Goal: Task Accomplishment & Management: Manage account settings

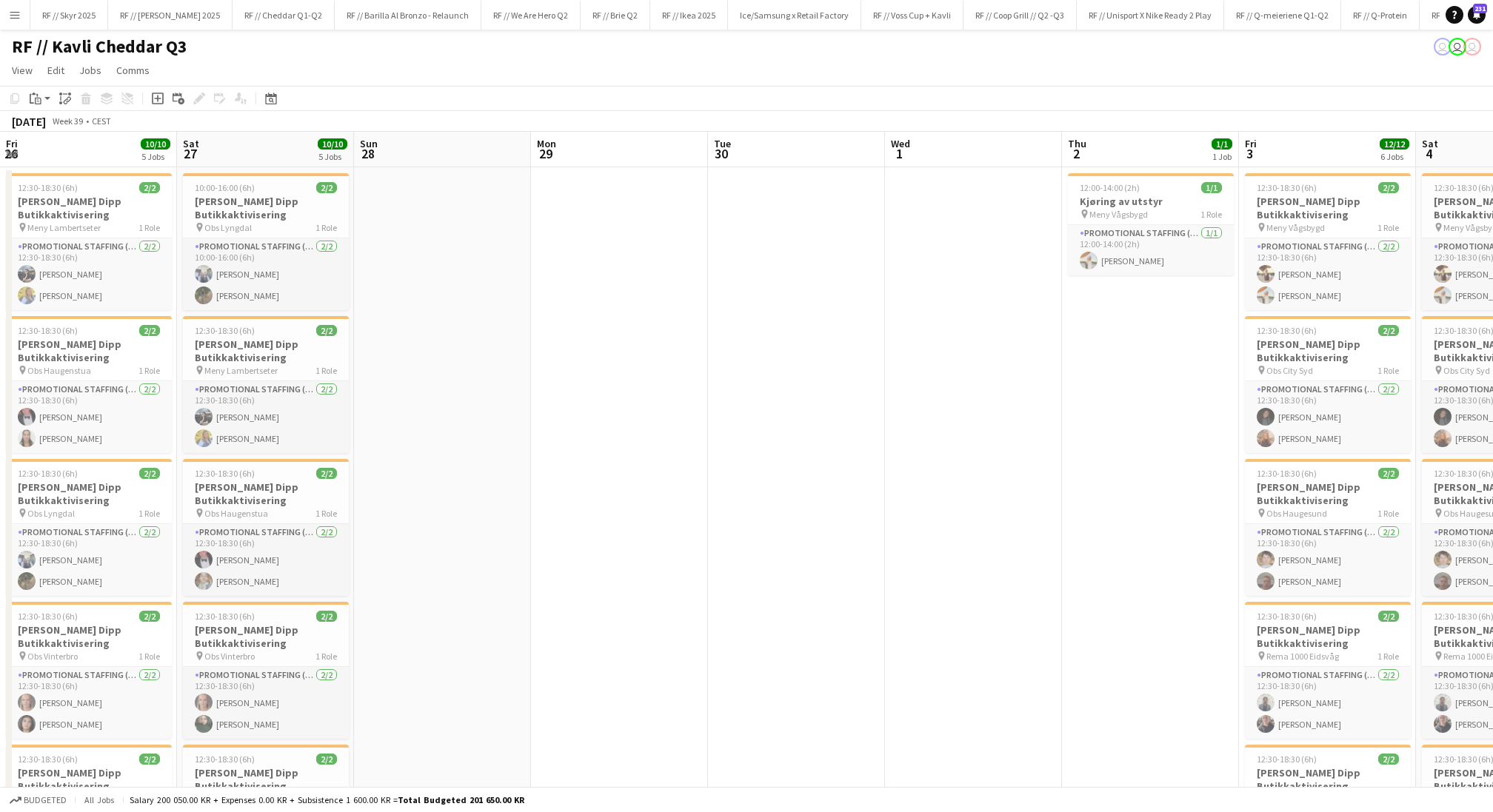
scroll to position [0, 415]
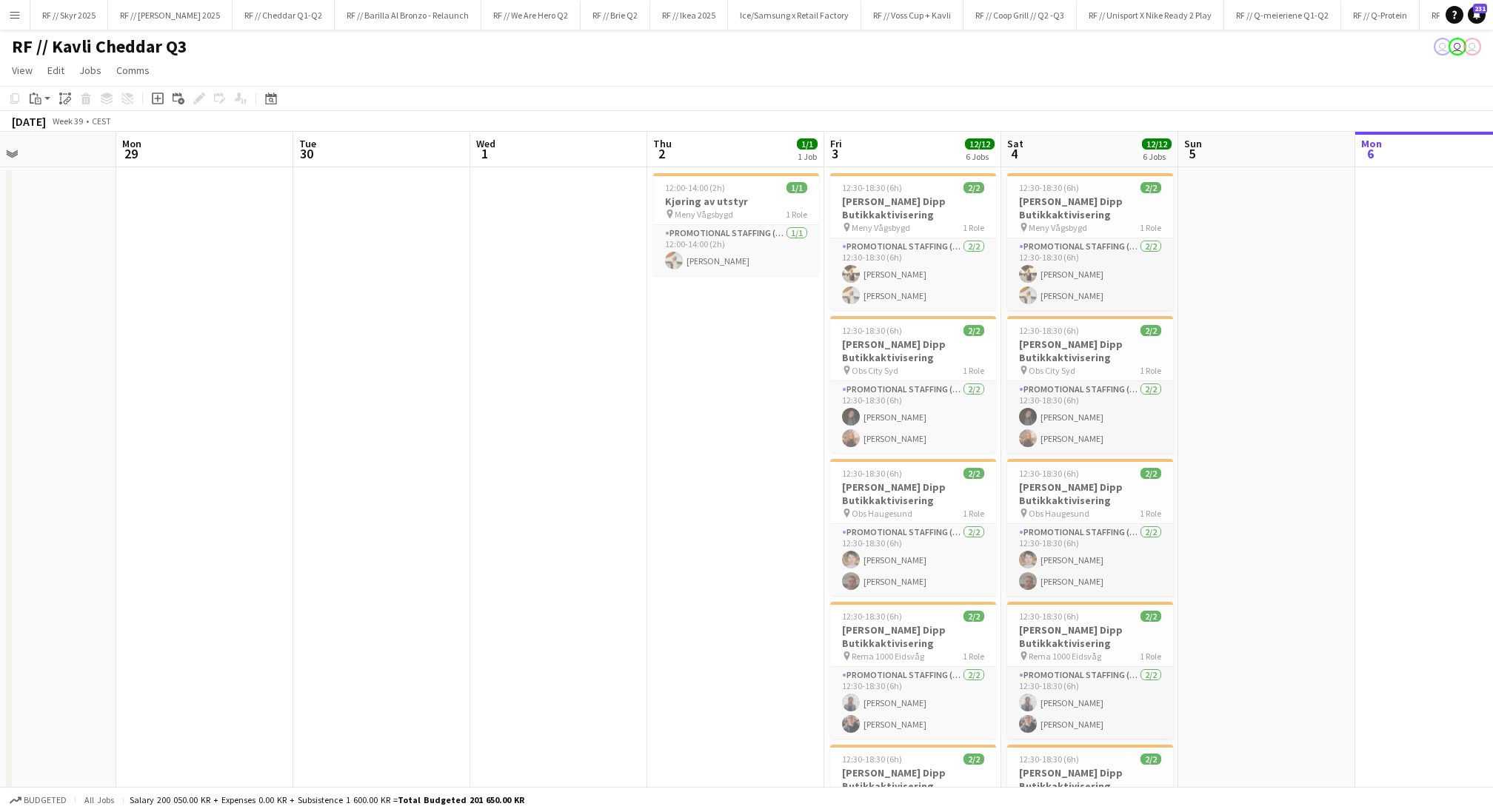
click at [633, 419] on app-date-cell at bounding box center [559, 614] width 177 height 894
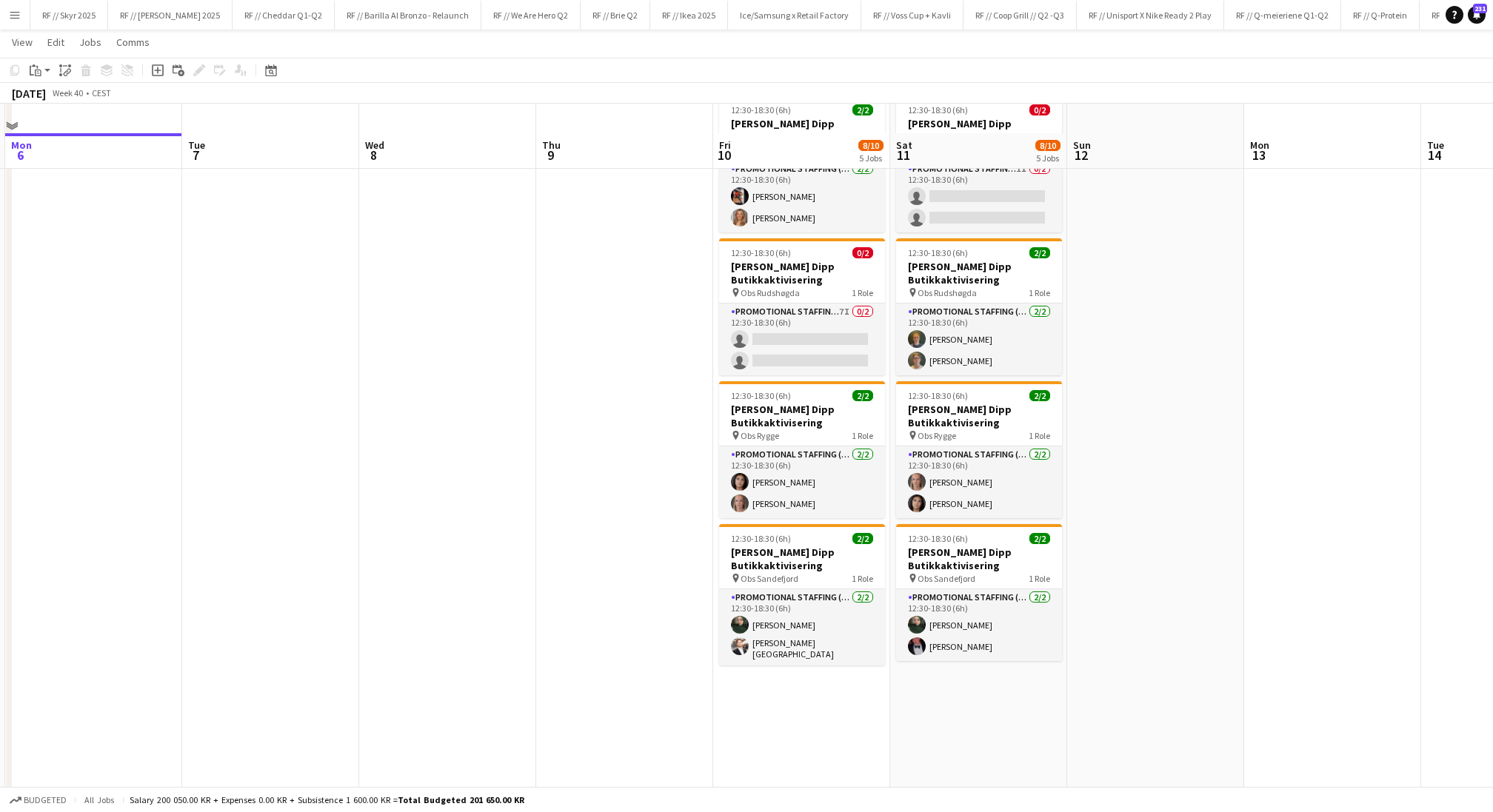
scroll to position [273, 0]
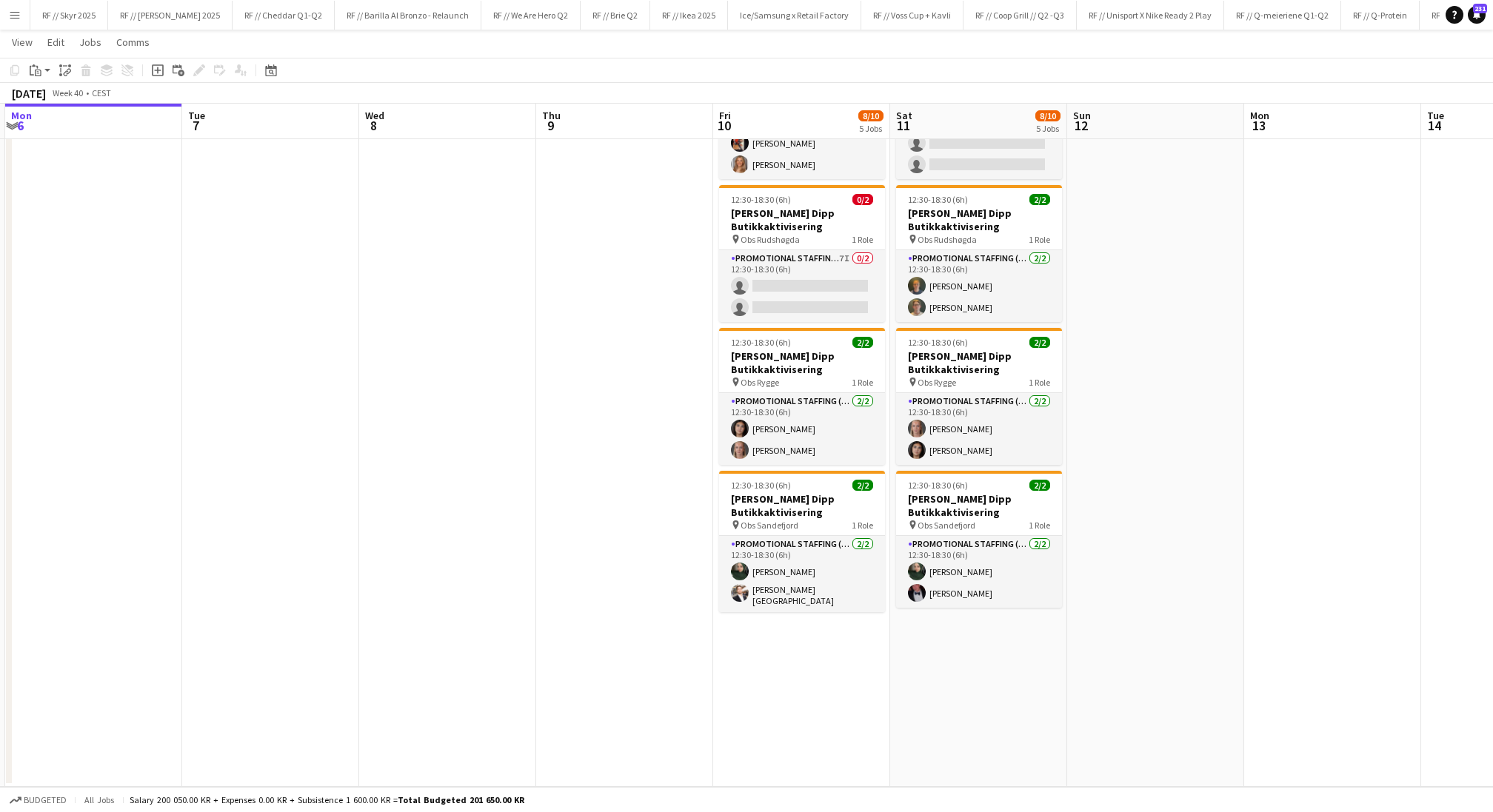
click at [594, 522] on app-date-cell at bounding box center [625, 340] width 177 height 894
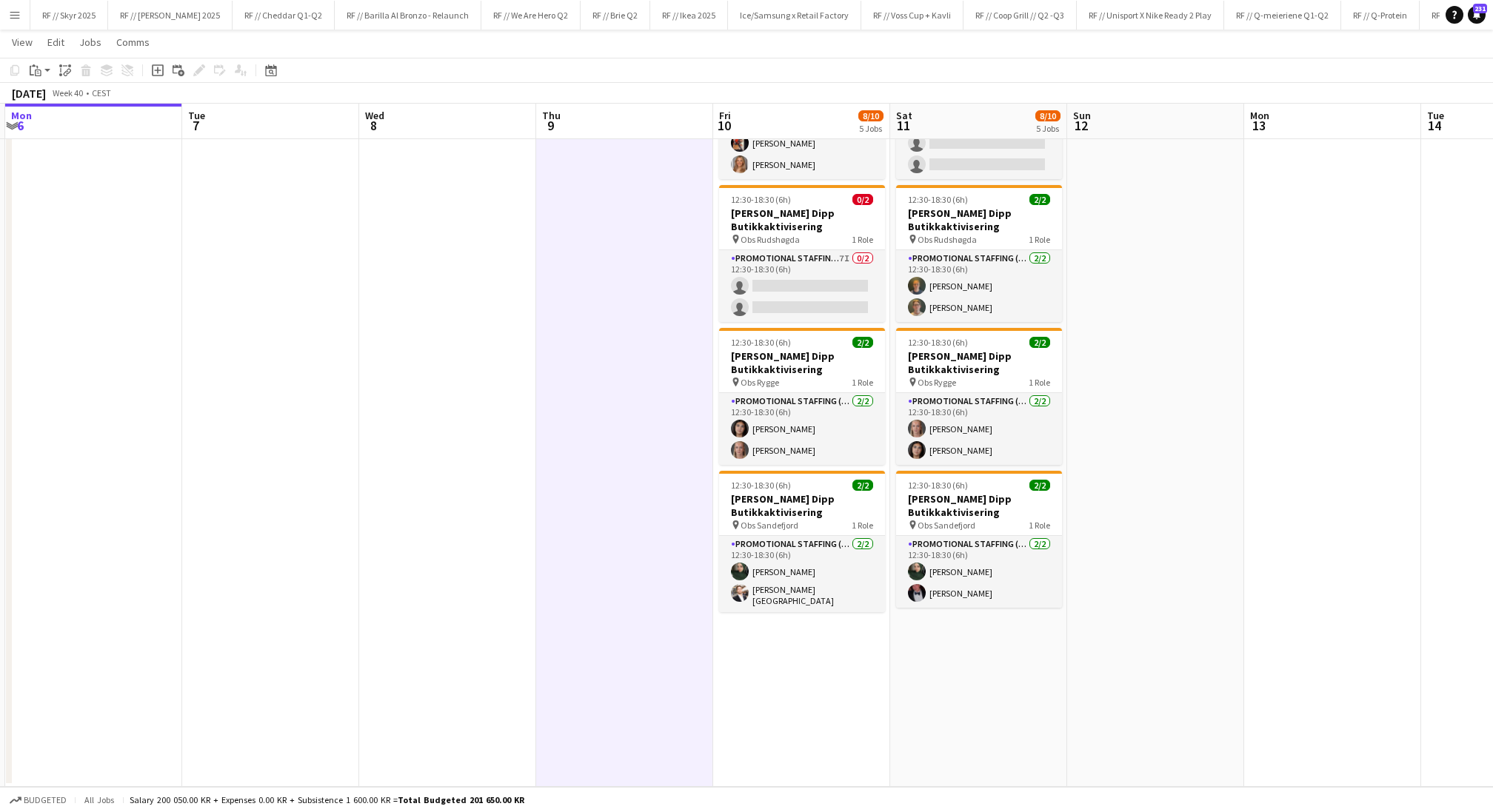
click at [594, 522] on app-date-cell at bounding box center [625, 340] width 177 height 894
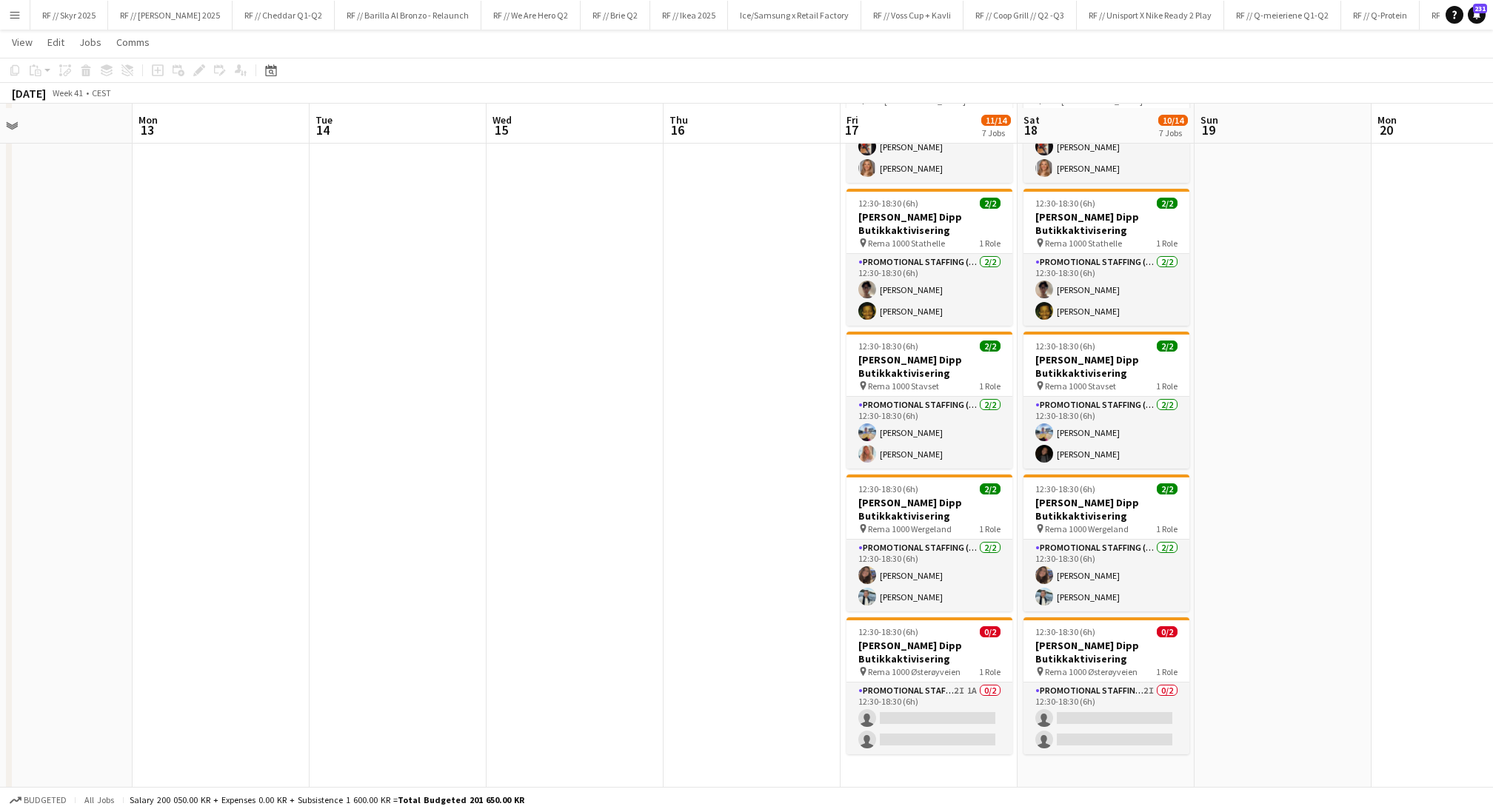
scroll to position [416, 0]
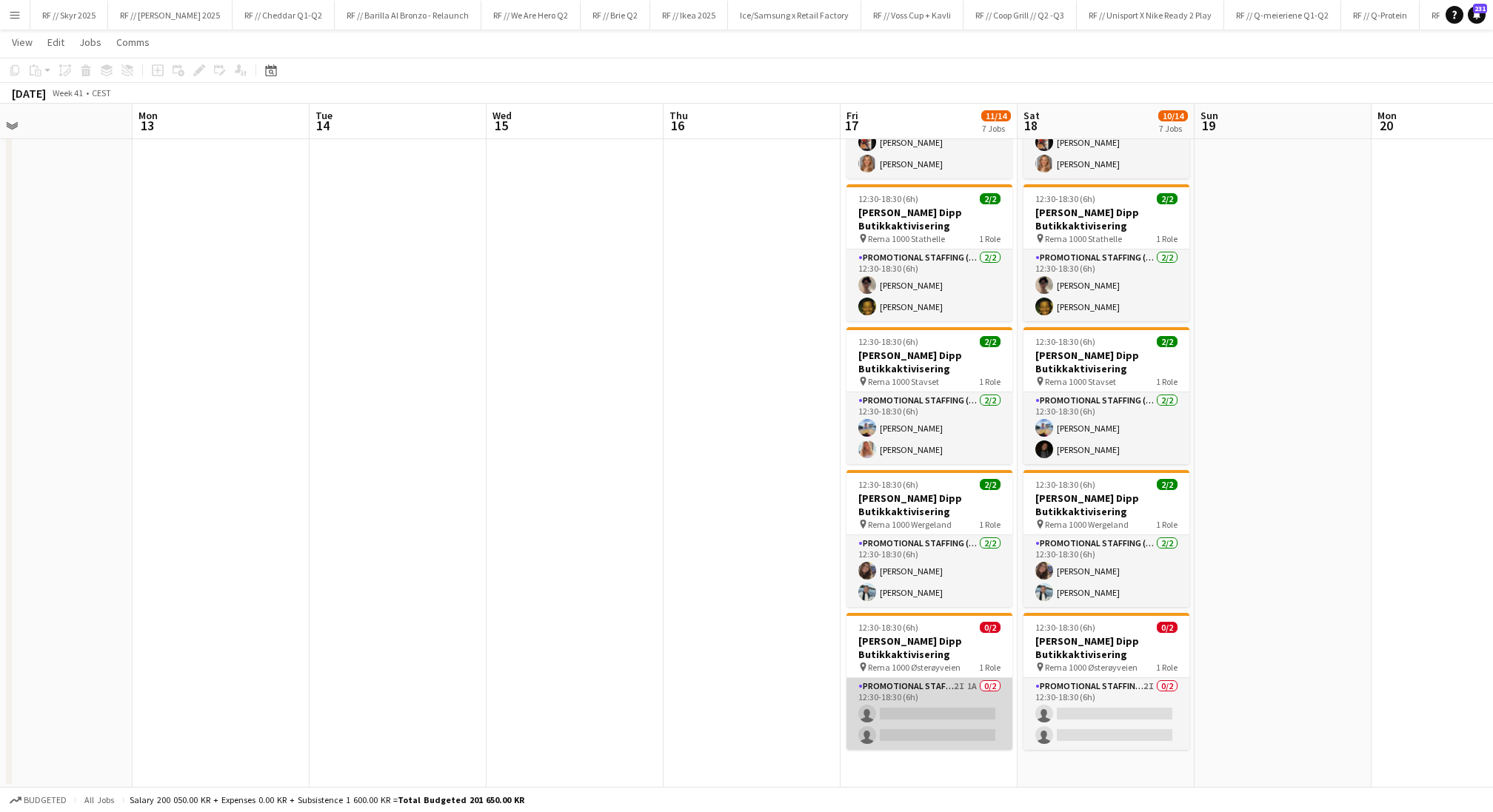
click at [906, 695] on app-card-role "Promotional Staffing (Promotional Staff) 2I 1A 0/2 12:30-18:30 (6h) single-neut…" at bounding box center [929, 714] width 166 height 72
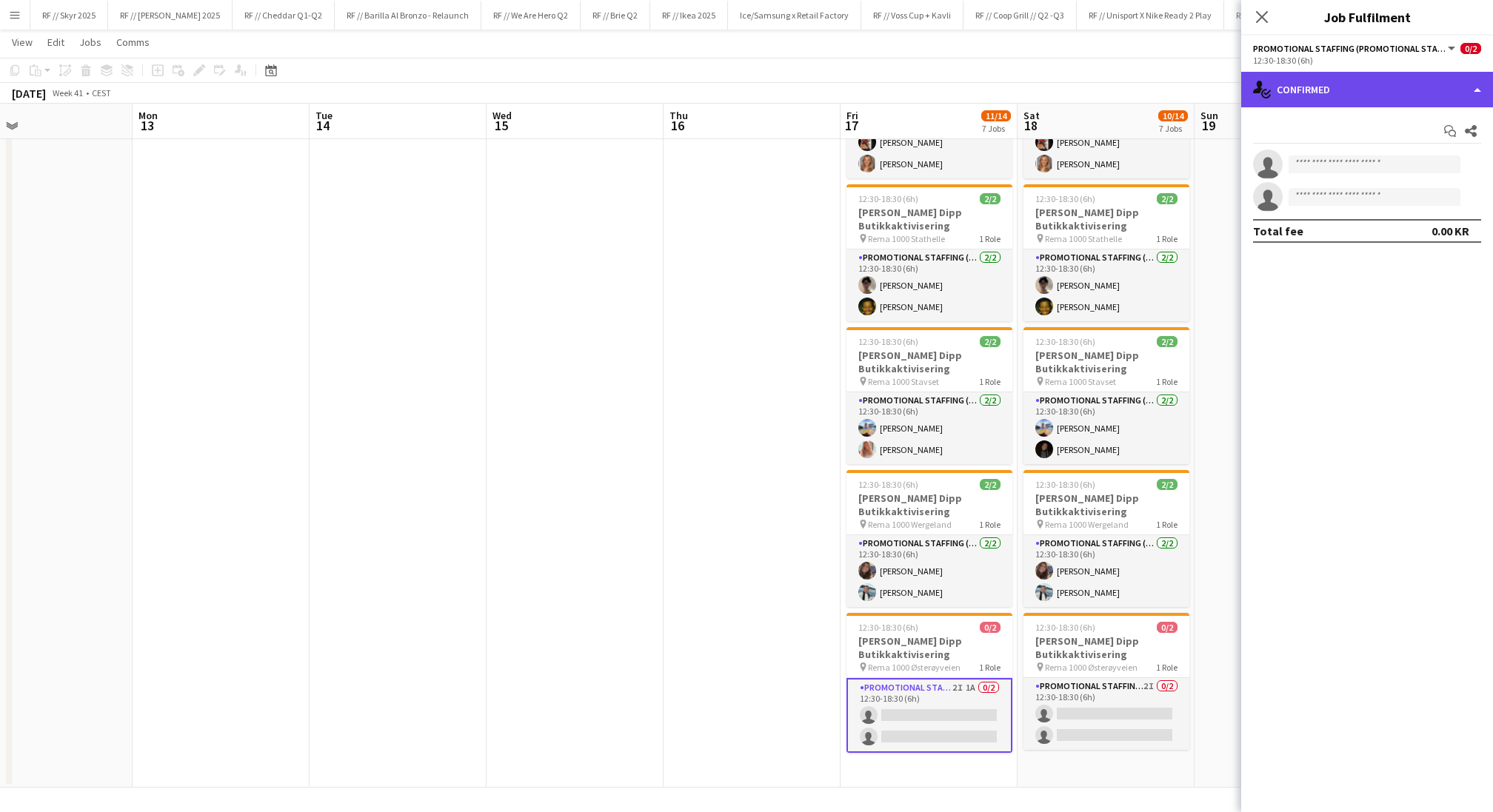
click at [1323, 86] on div "single-neutral-actions-check-2 Confirmed" at bounding box center [1367, 89] width 252 height 35
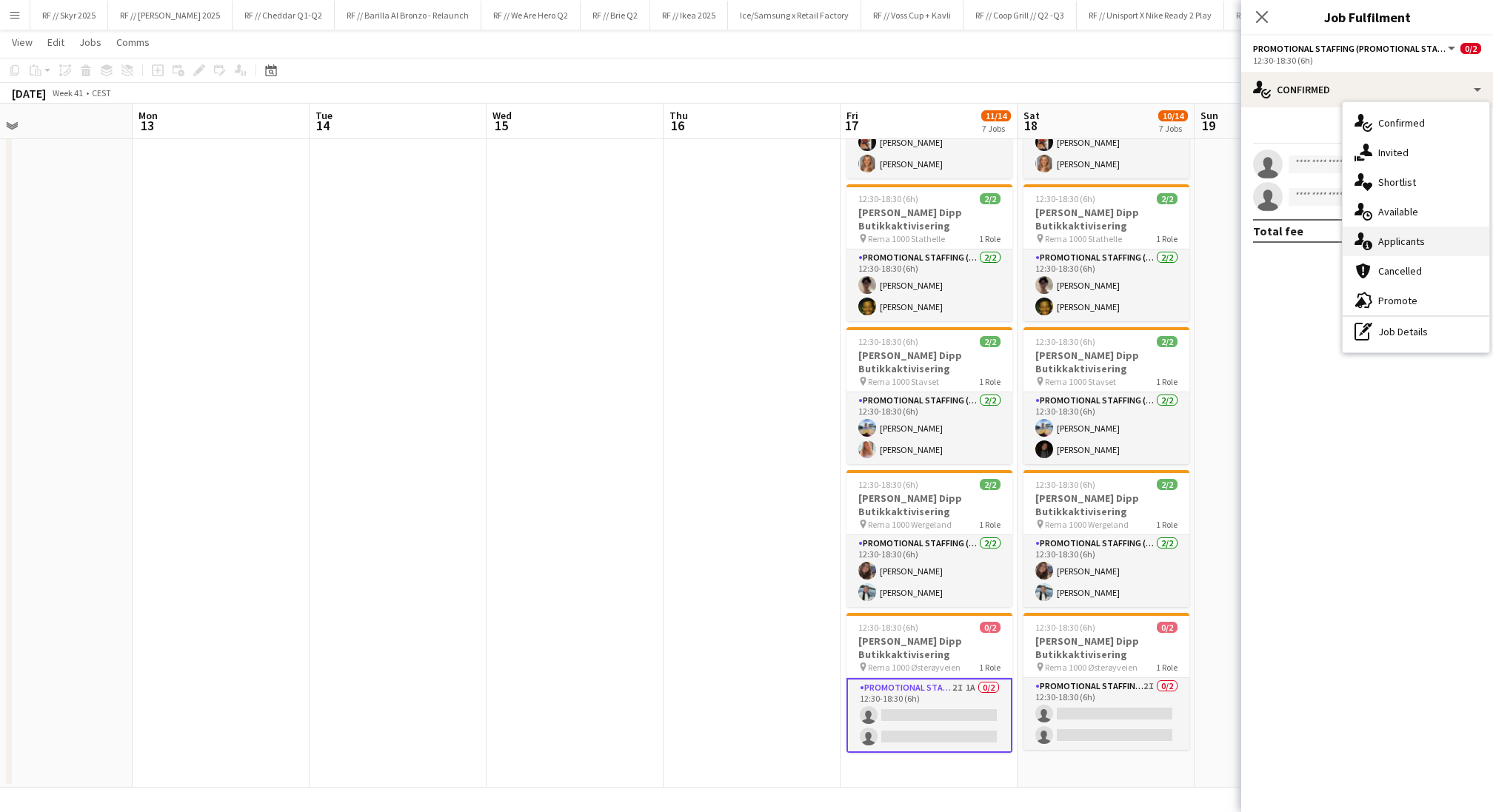
click at [1383, 235] on span "Applicants" at bounding box center [1401, 241] width 47 height 14
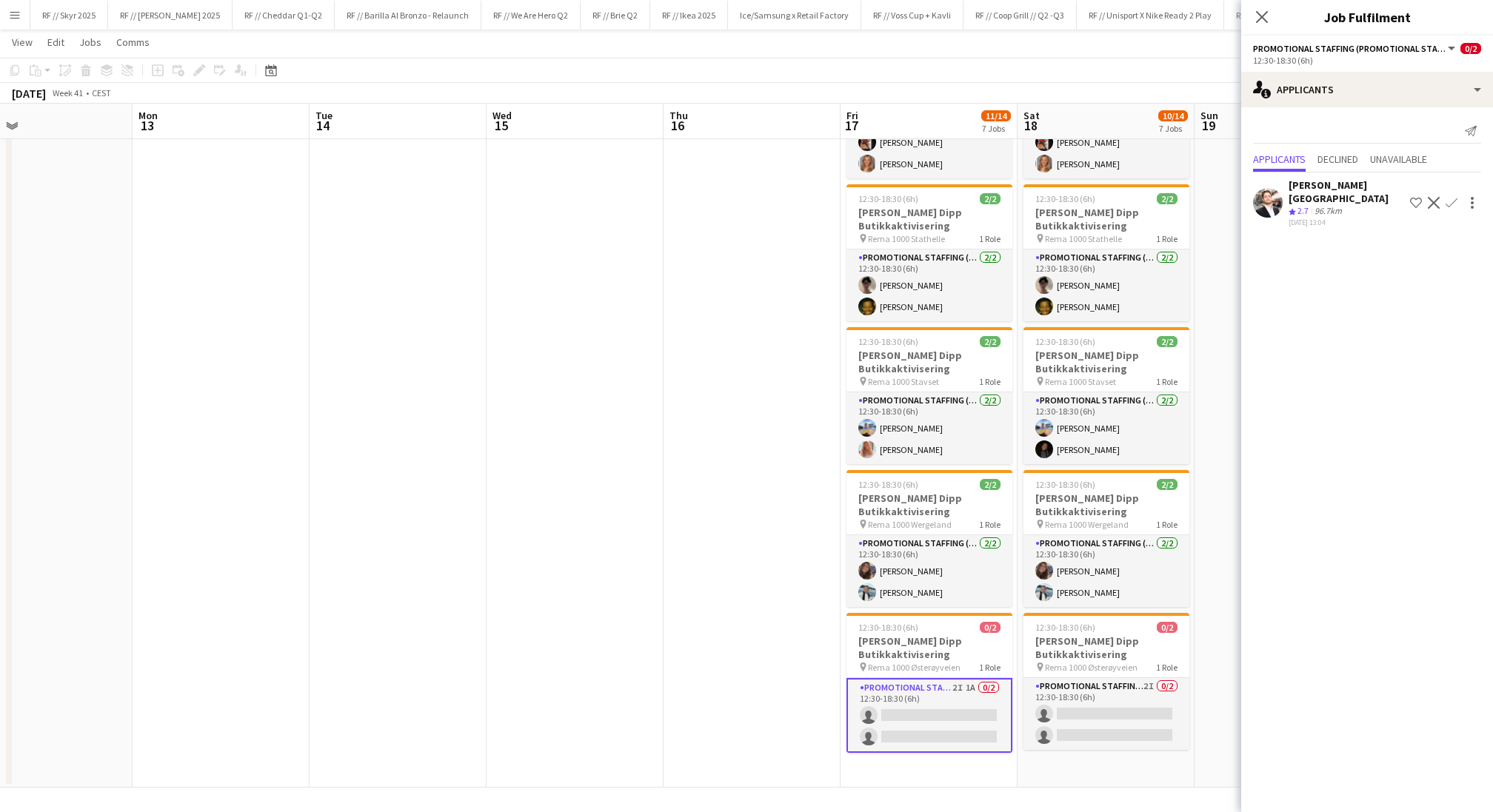
click at [1451, 199] on app-icon "Confirm" at bounding box center [1451, 203] width 12 height 12
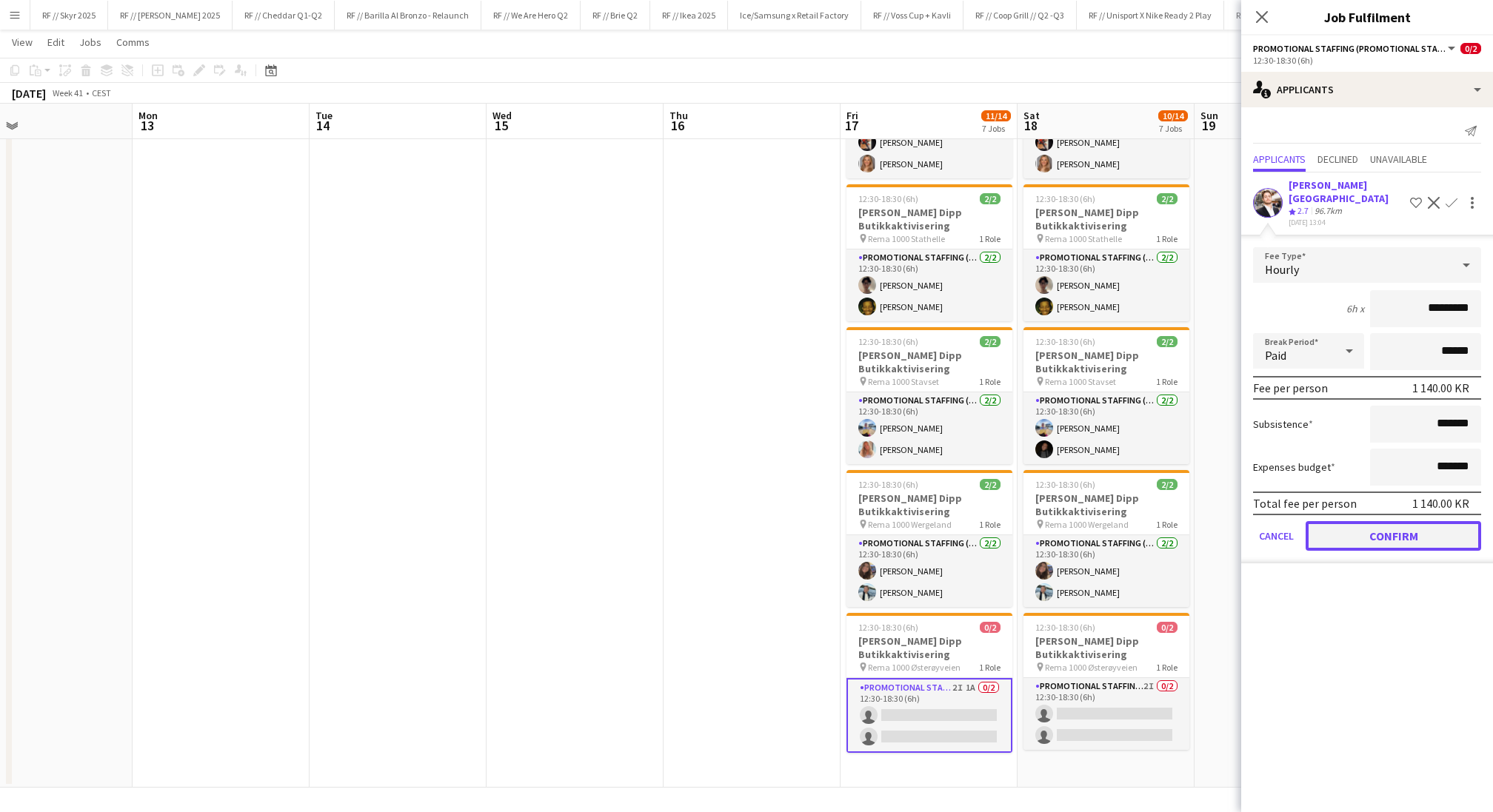
click at [1357, 524] on button "Confirm" at bounding box center [1393, 535] width 175 height 30
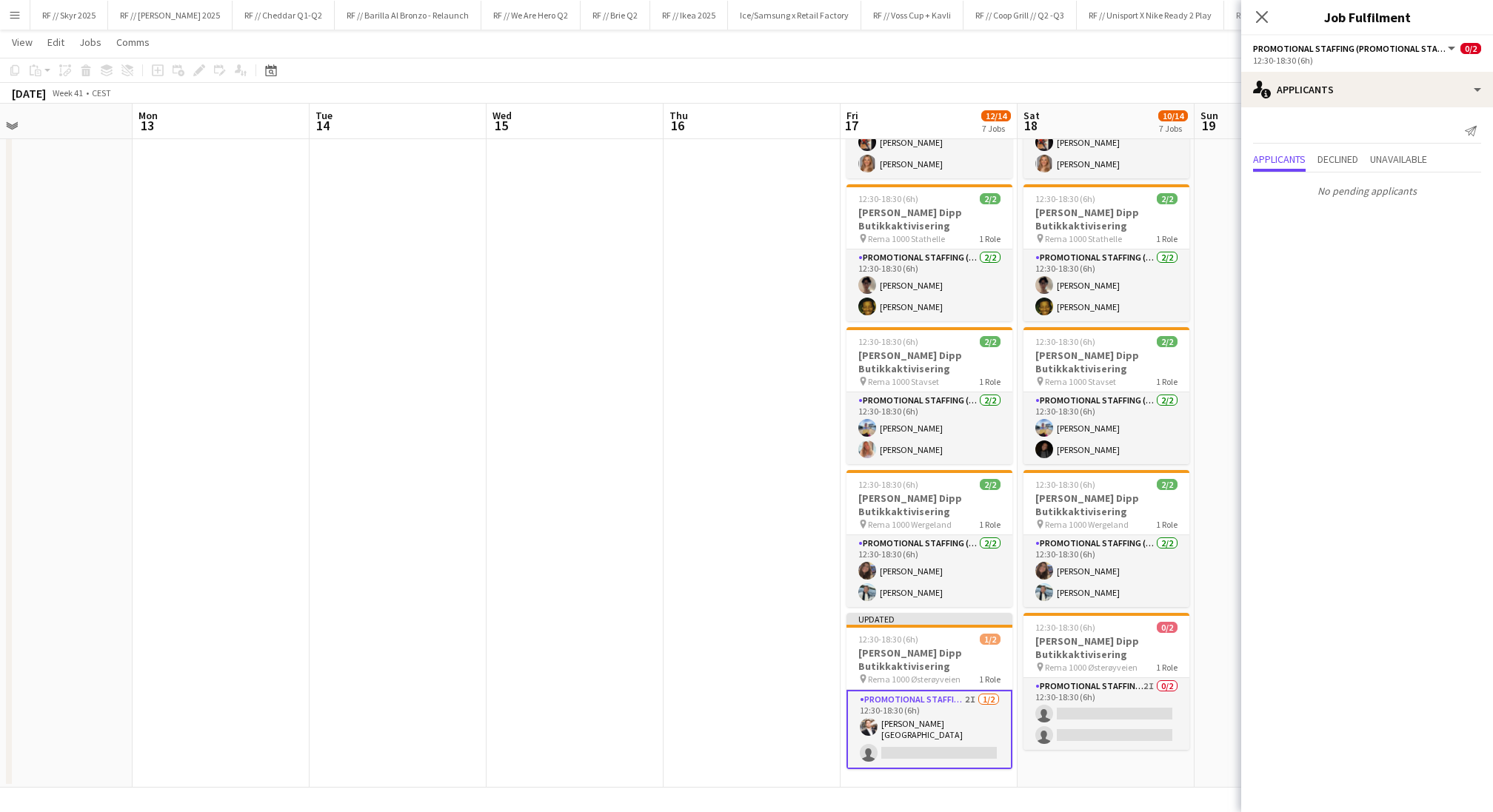
click at [781, 564] on app-date-cell at bounding box center [752, 269] width 177 height 1038
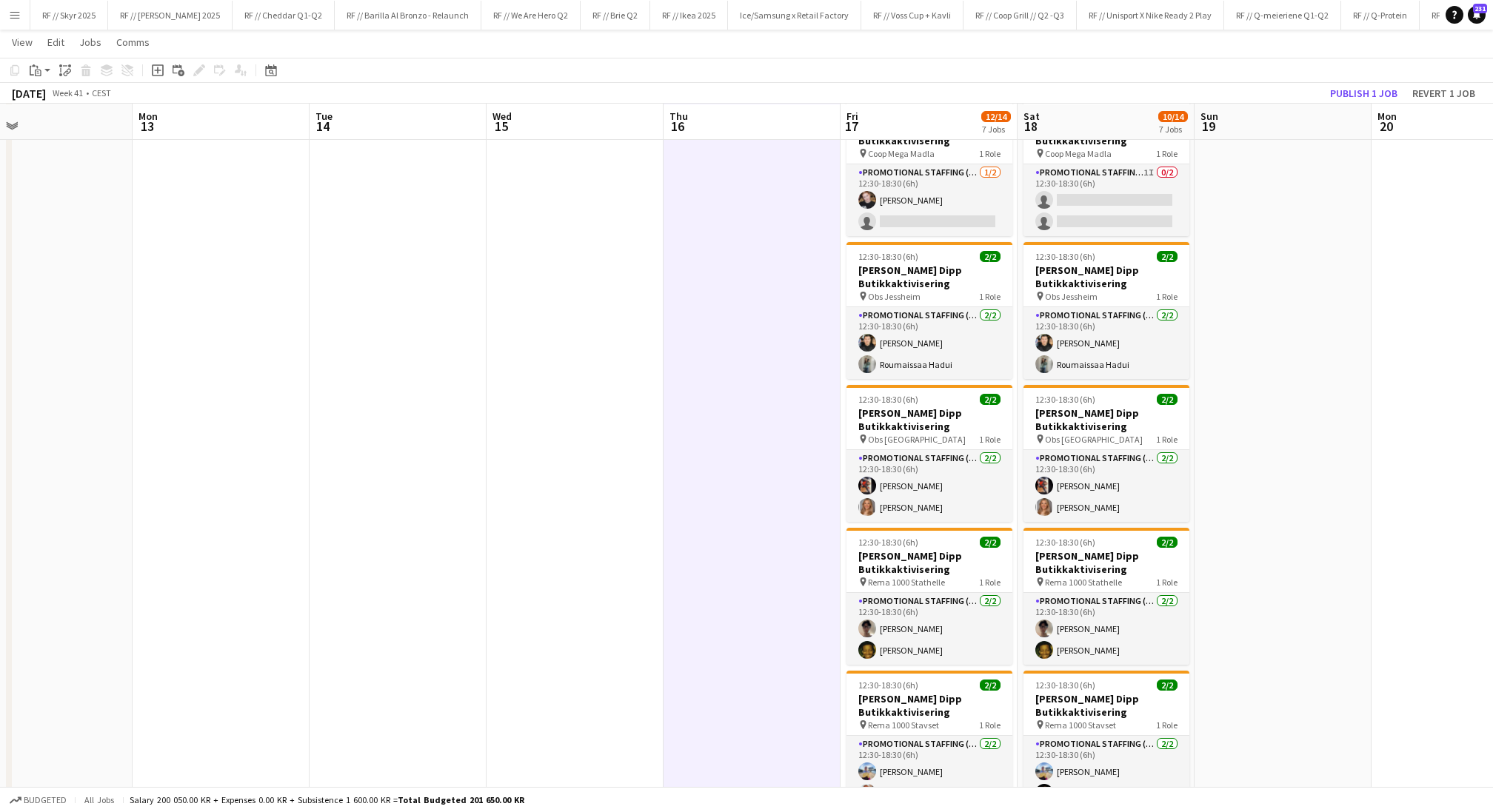
scroll to position [0, 0]
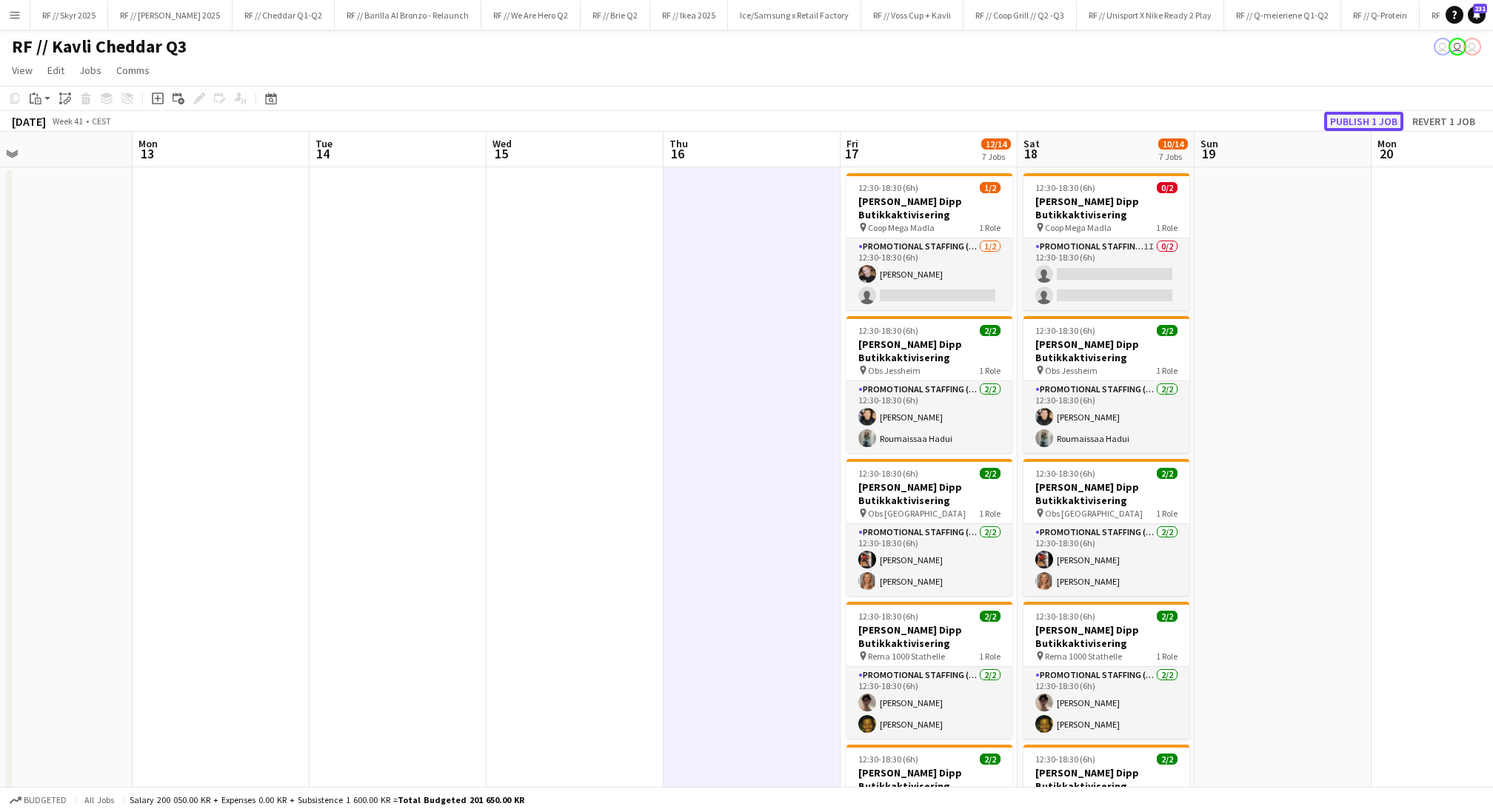
click at [1354, 121] on button "Publish 1 job" at bounding box center [1364, 121] width 80 height 19
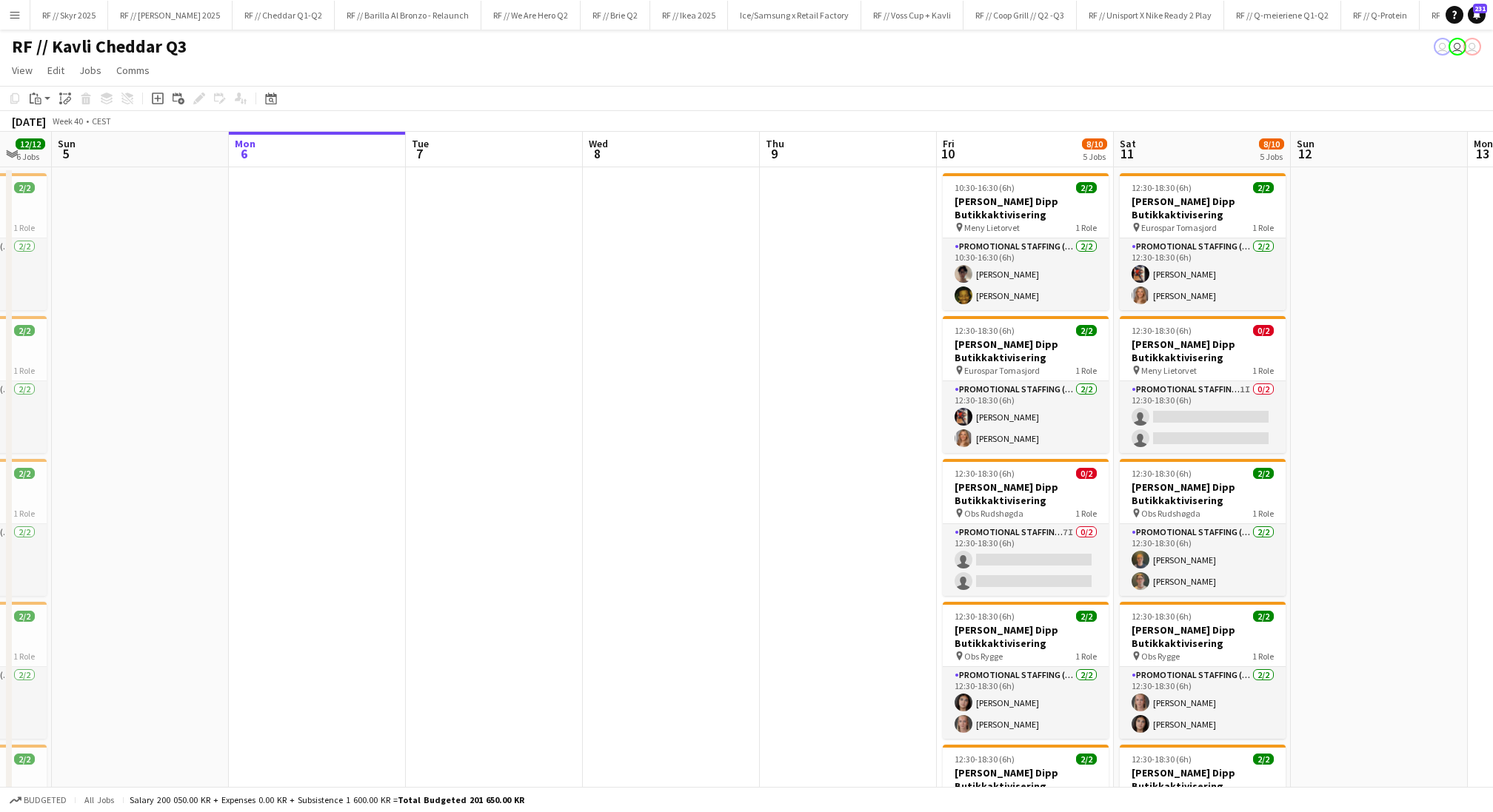
click at [522, 306] on app-date-cell at bounding box center [494, 692] width 177 height 1050
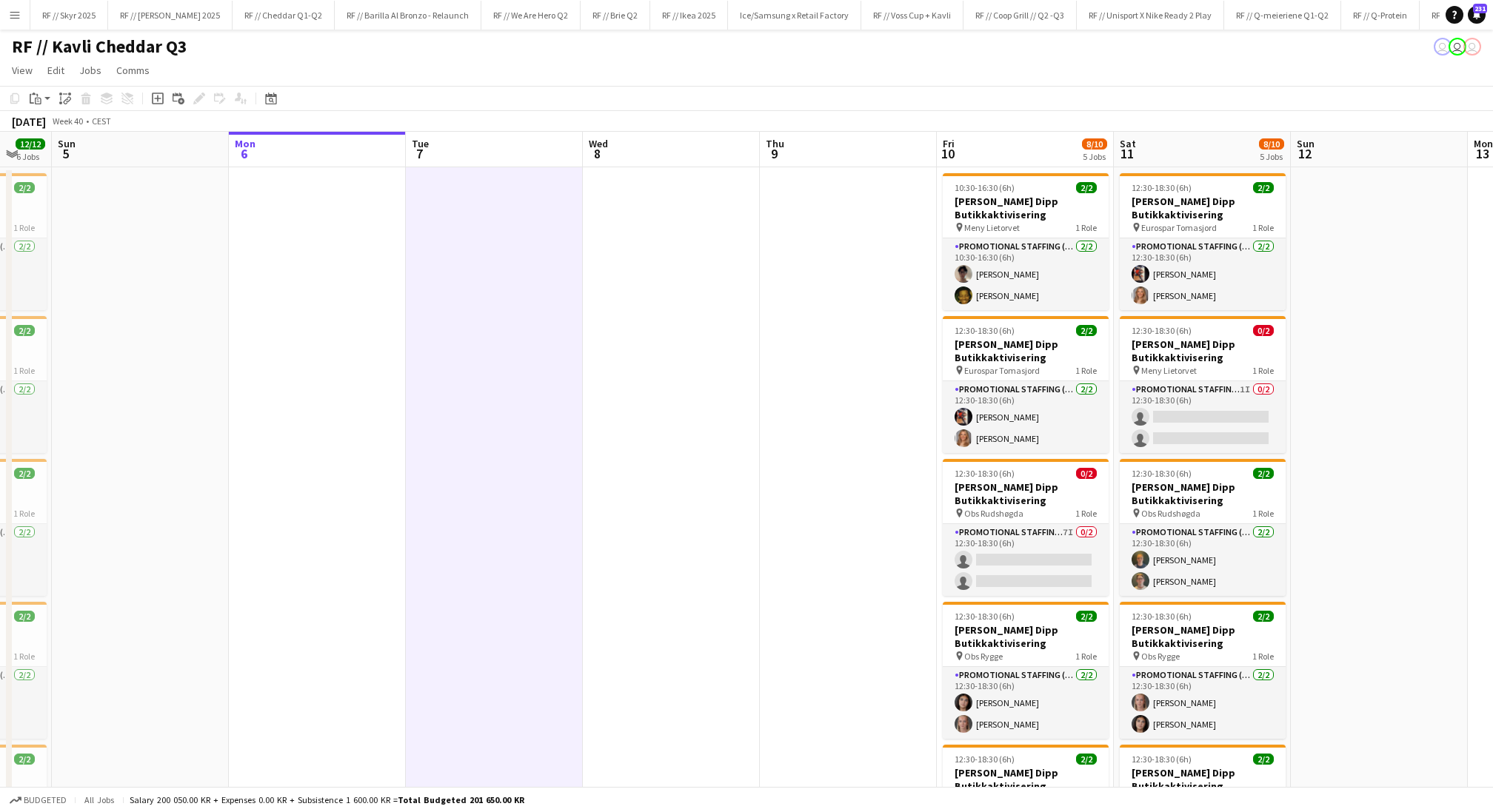
click at [332, 235] on app-date-cell at bounding box center [318, 692] width 177 height 1050
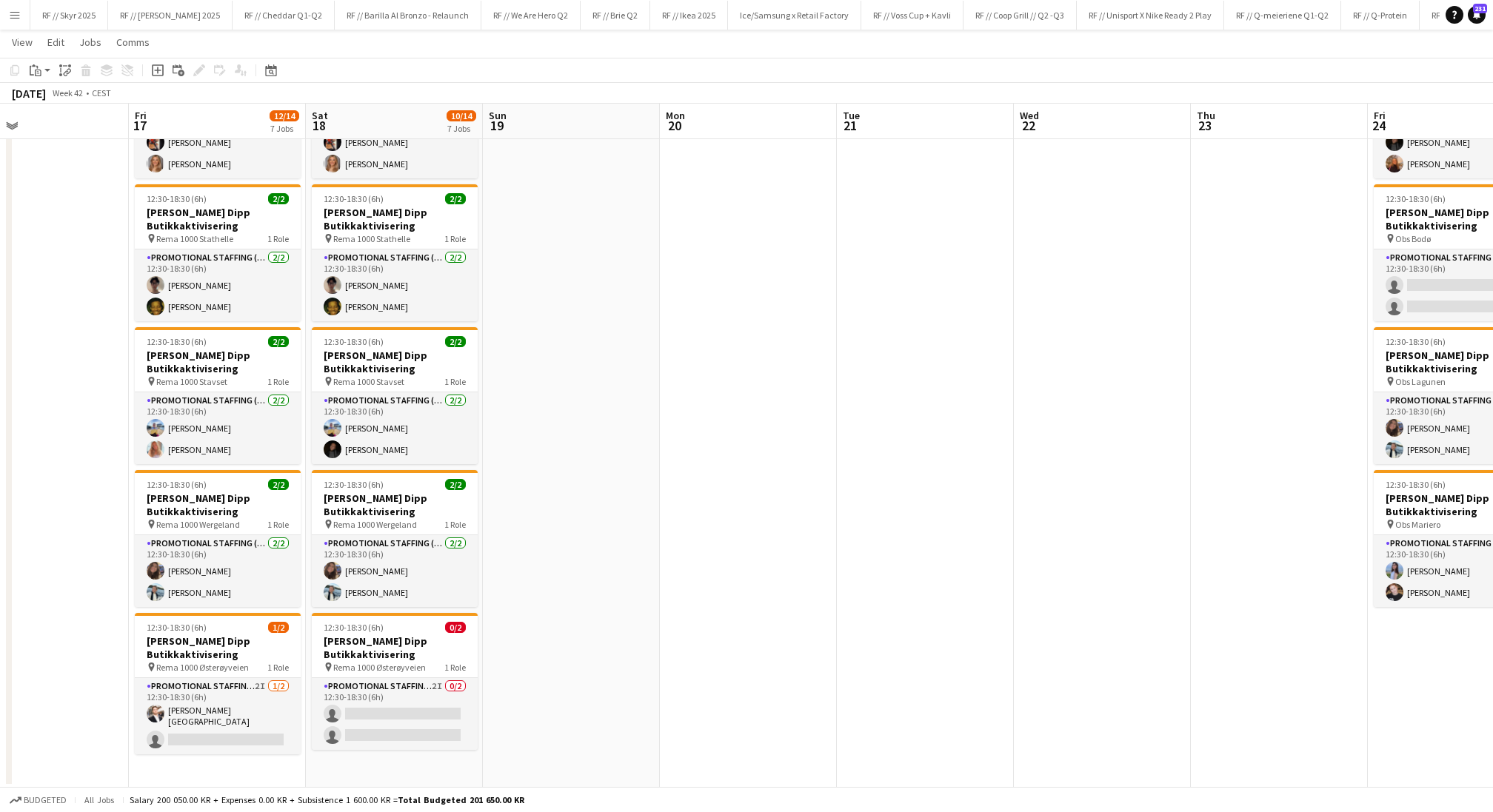
scroll to position [0, 431]
